Goal: Navigation & Orientation: Find specific page/section

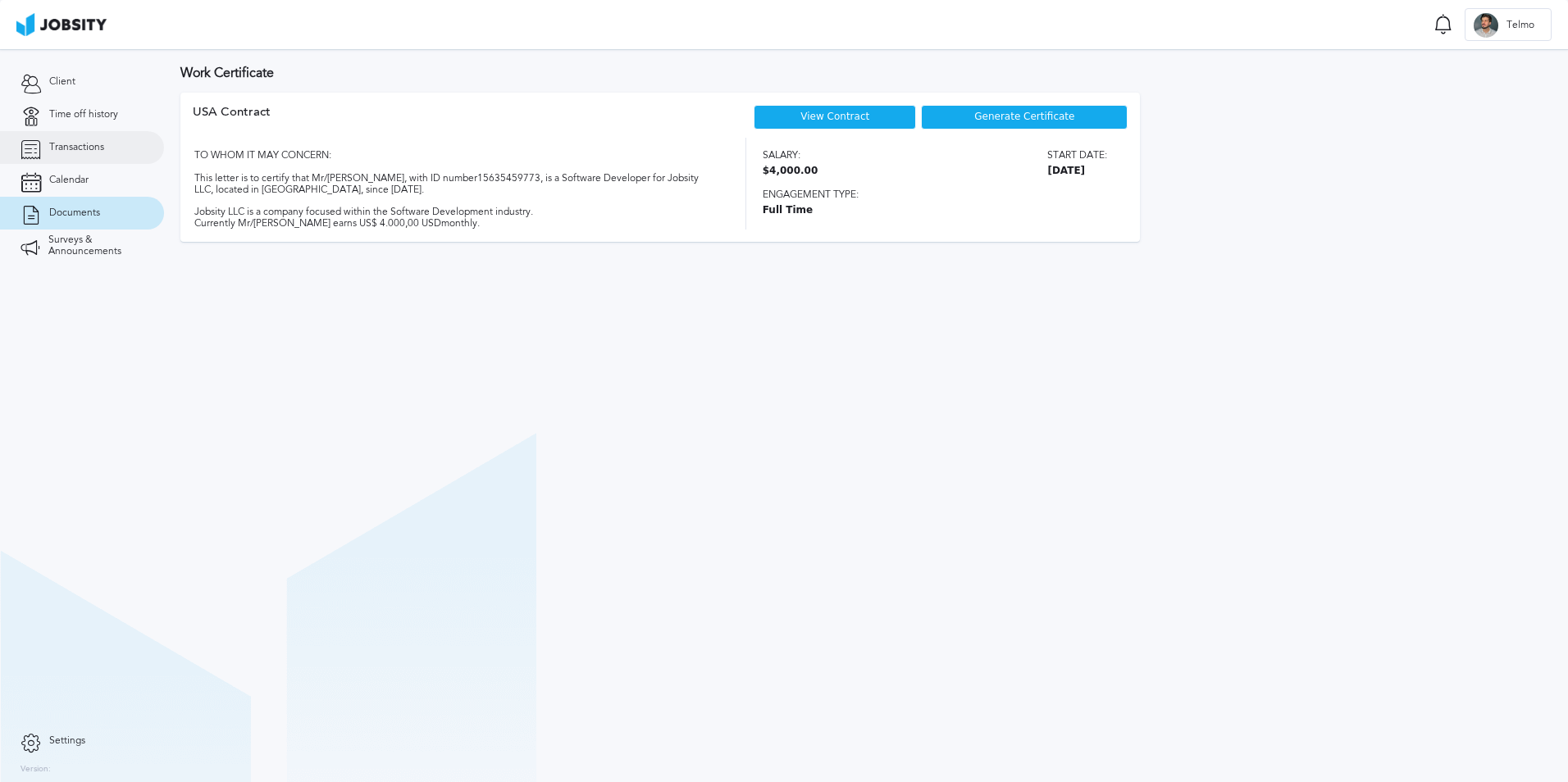
click at [87, 153] on span "Transactions" at bounding box center [76, 148] width 55 height 12
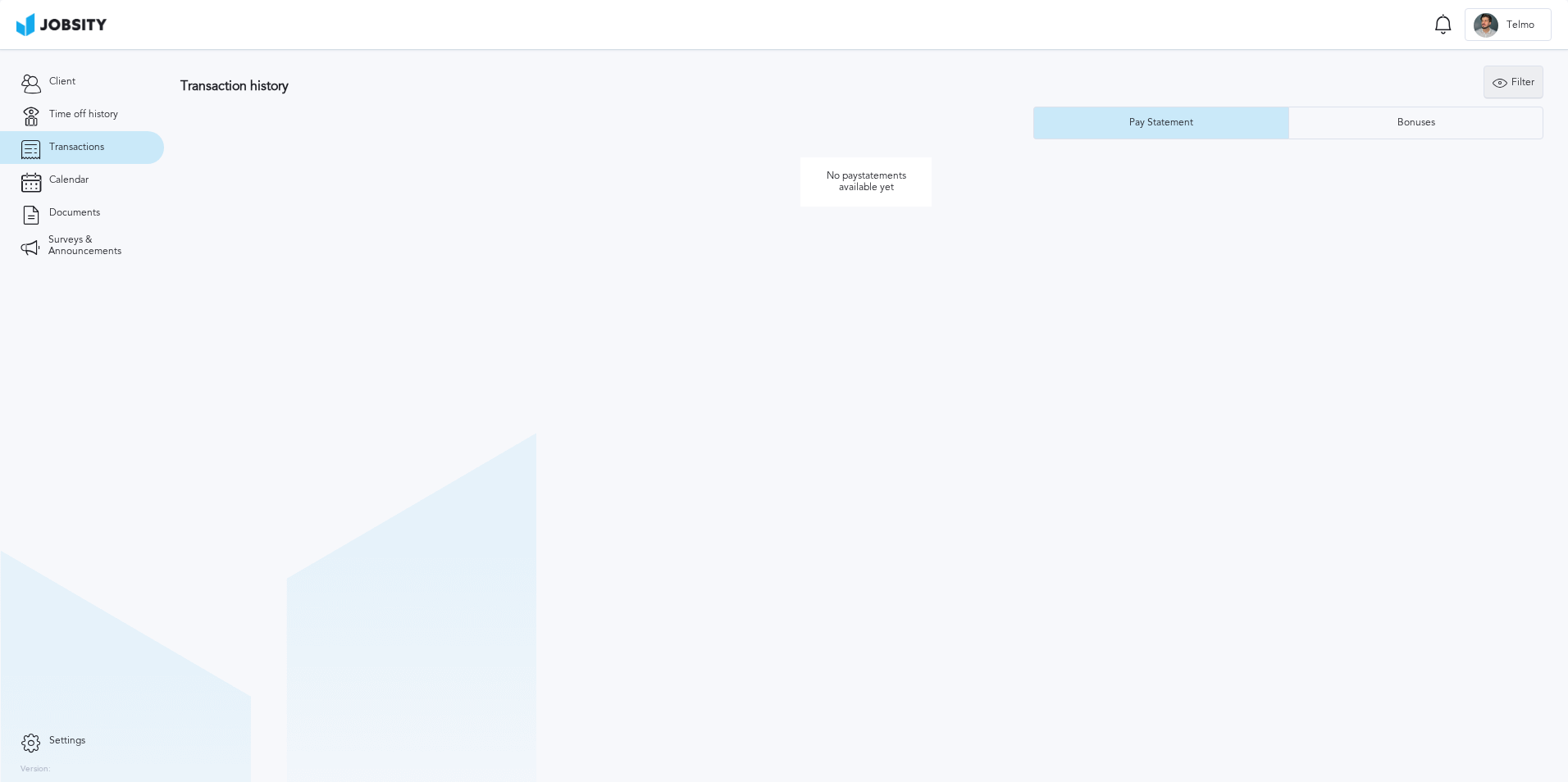
click at [1491, 82] on div "Filter" at bounding box center [1513, 83] width 58 height 33
click at [1386, 177] on input at bounding box center [1419, 163] width 222 height 33
click at [79, 87] on link "Client" at bounding box center [82, 82] width 164 height 33
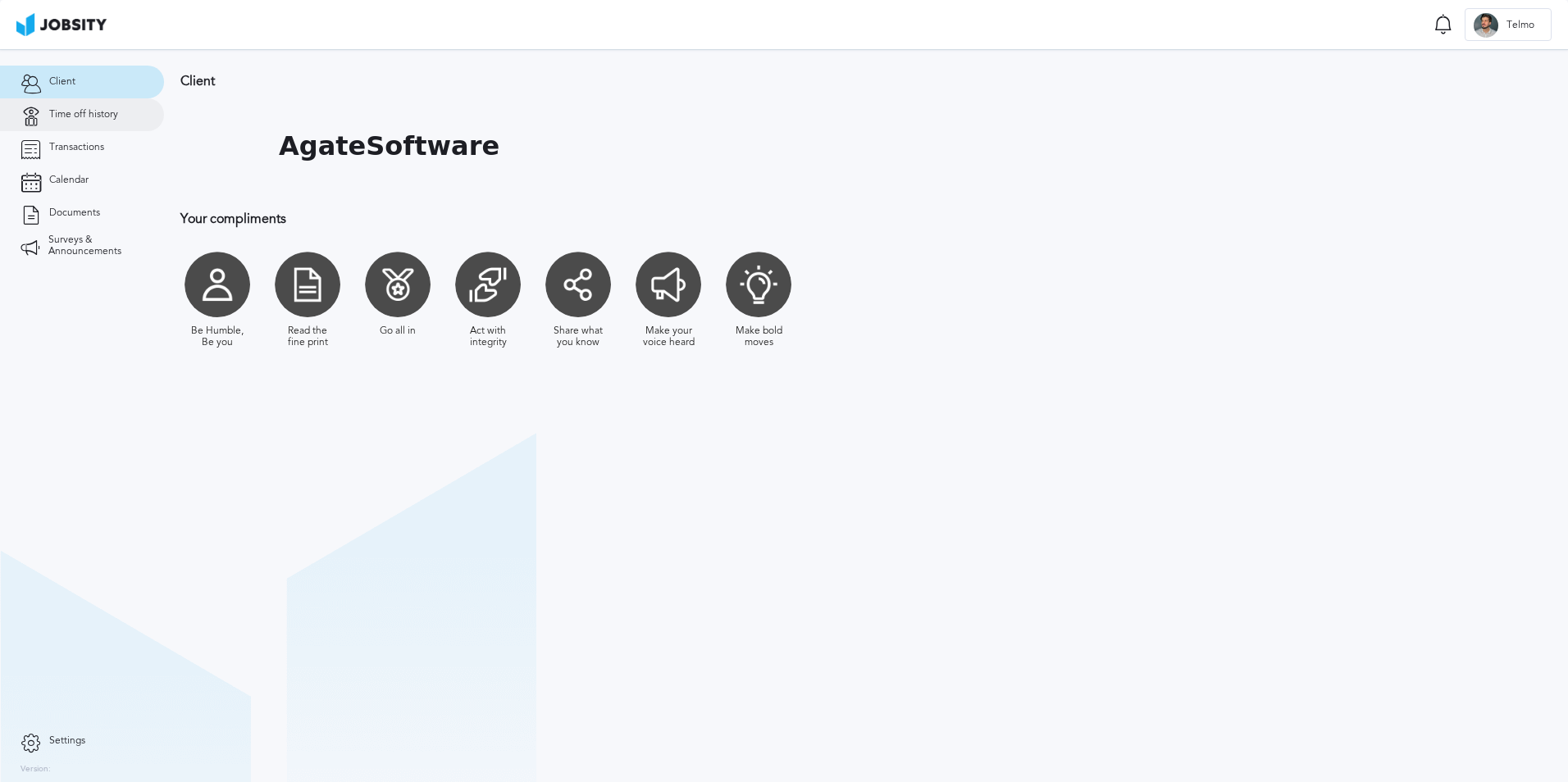
click at [73, 115] on span "Time off history" at bounding box center [83, 114] width 69 height 12
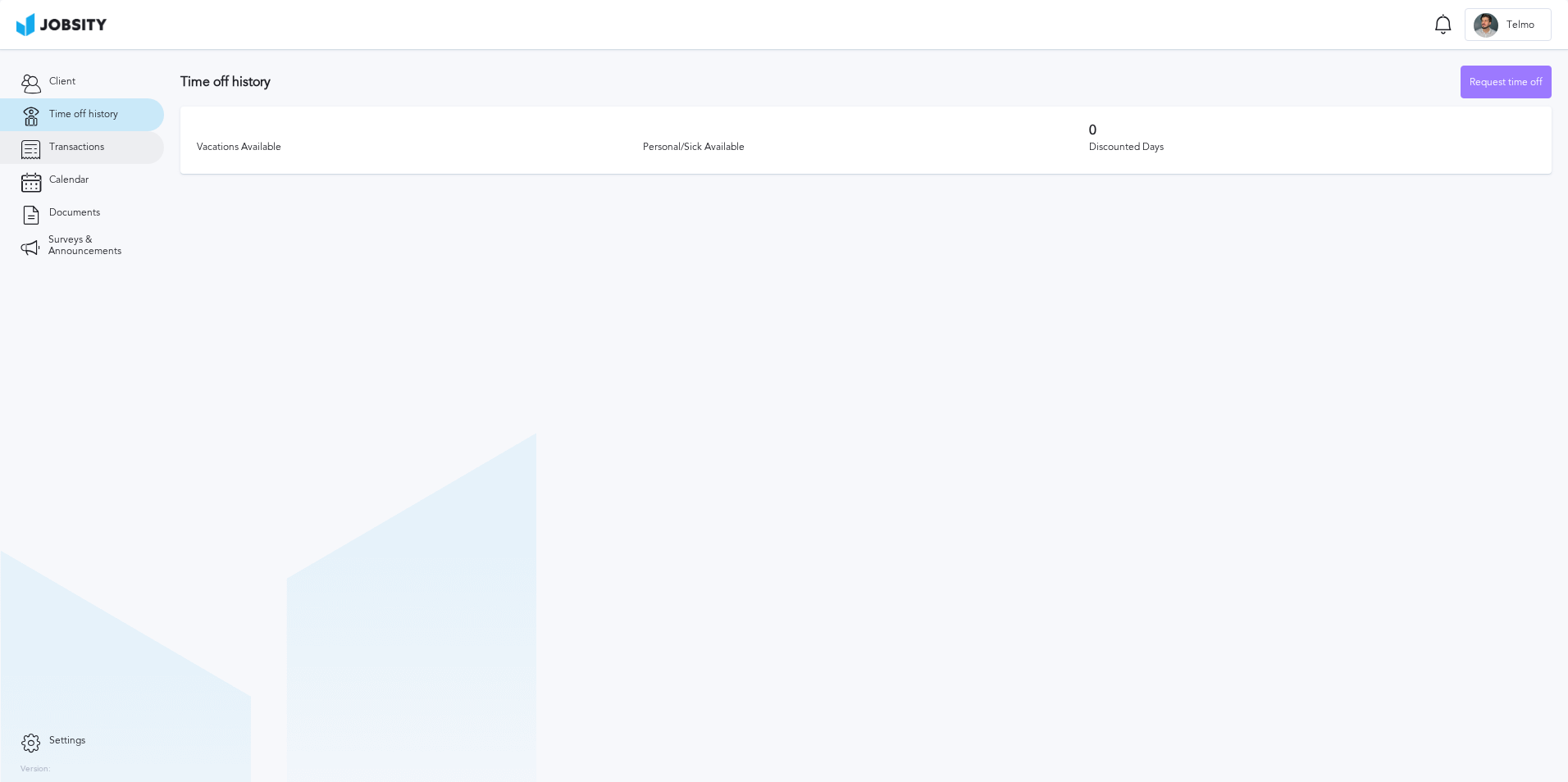
click at [66, 142] on span "Transactions" at bounding box center [76, 148] width 55 height 12
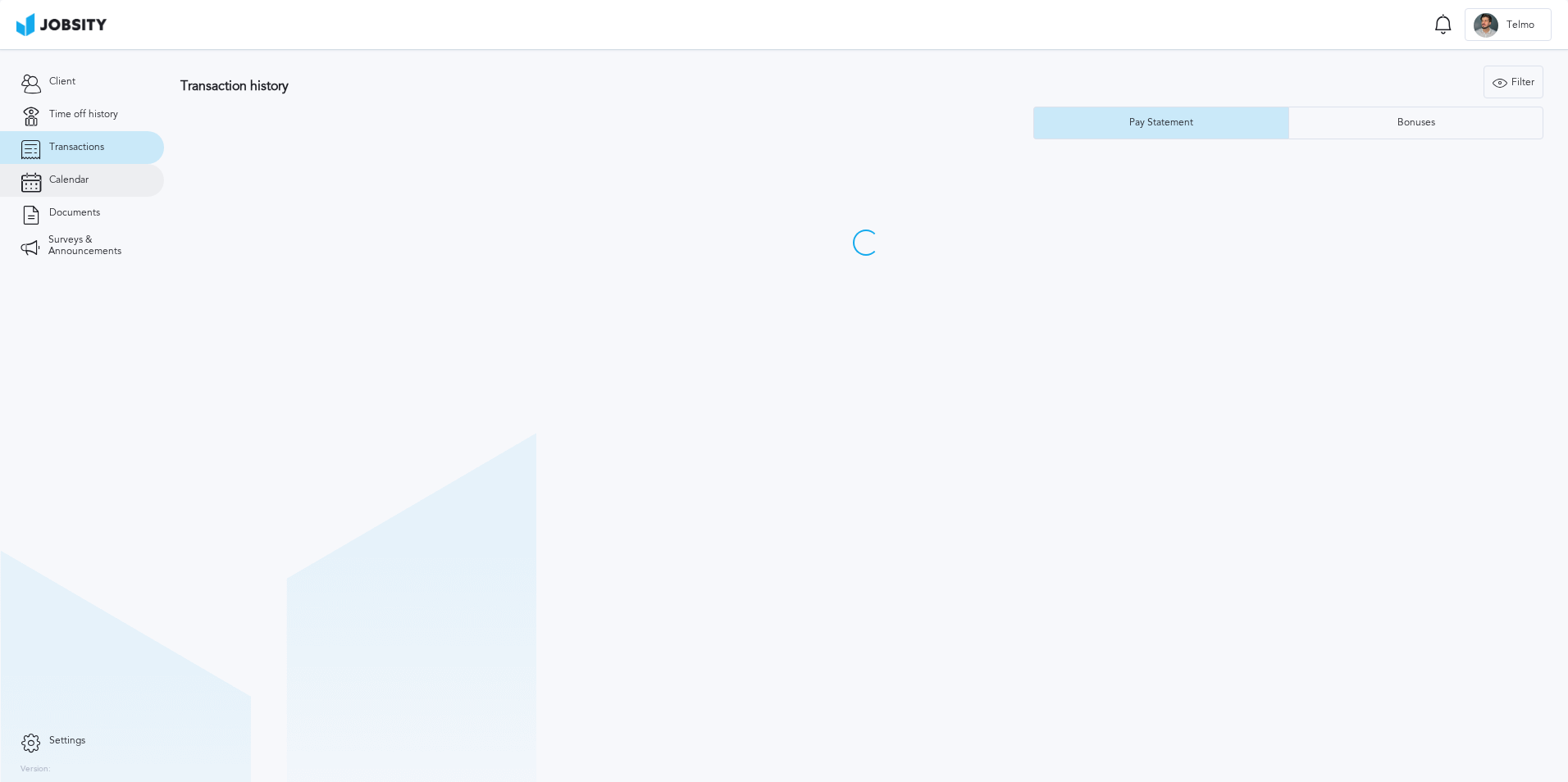
click at [72, 183] on span "Calendar" at bounding box center [68, 180] width 39 height 12
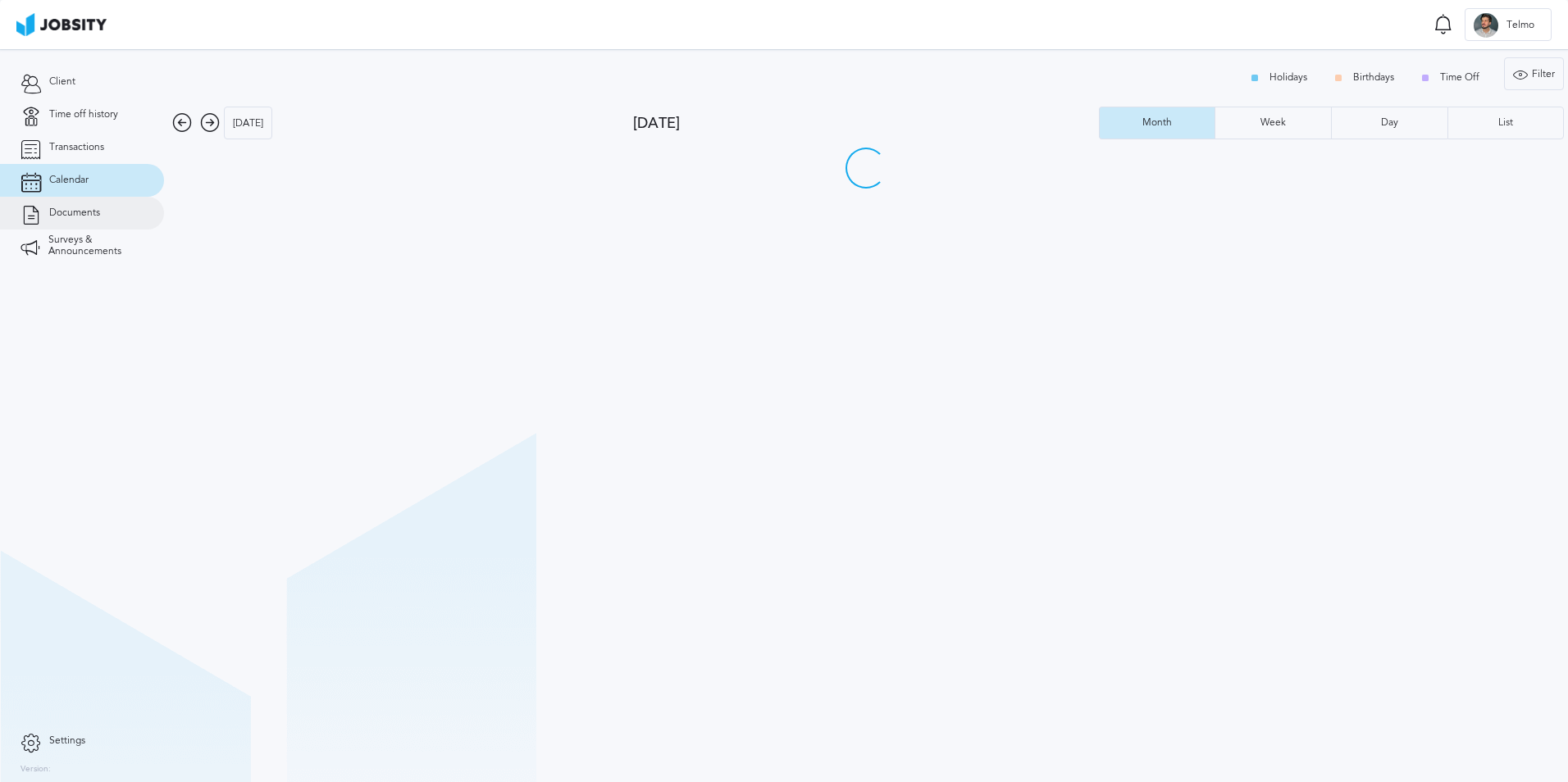
click at [86, 213] on span "Documents" at bounding box center [74, 213] width 51 height 12
